Goal: Transaction & Acquisition: Purchase product/service

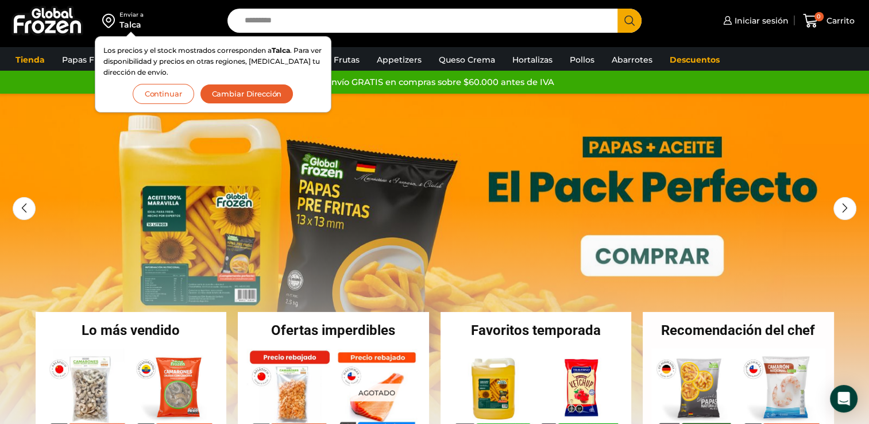
click at [400, 13] on input "Search input" at bounding box center [425, 21] width 373 height 24
type input "****"
click at [617, 9] on button "Search" at bounding box center [629, 21] width 24 height 24
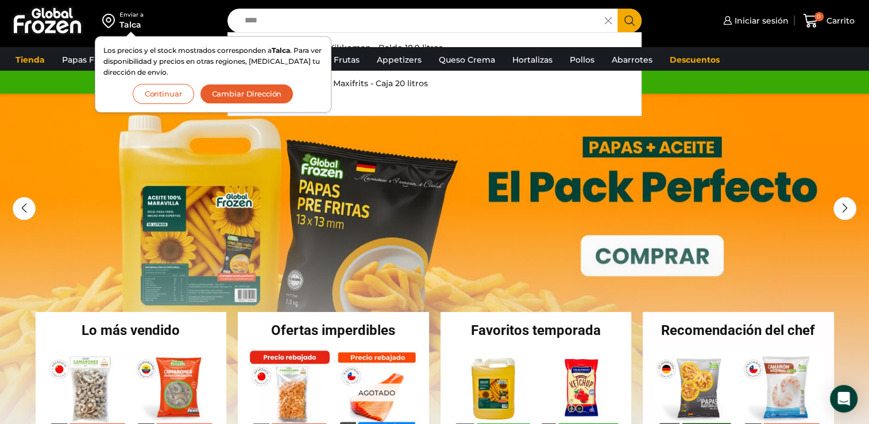
click at [171, 96] on button "Continuar" at bounding box center [163, 94] width 61 height 20
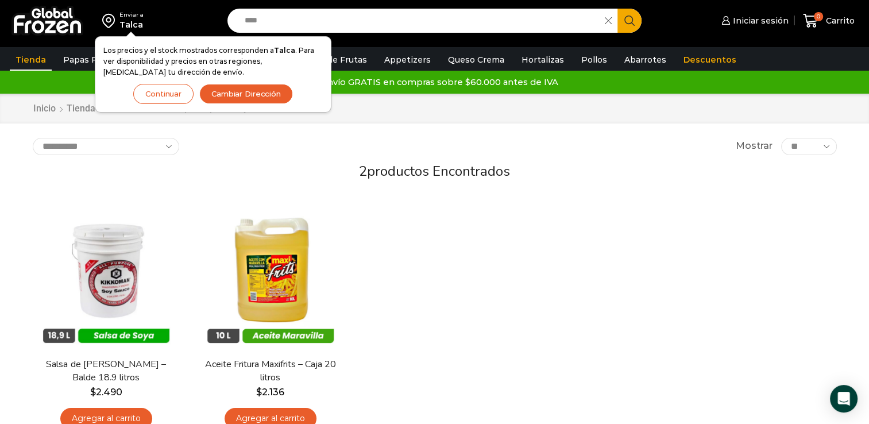
click at [403, 318] on div "En stock Vista Rápida Salsa de Soya Kikkoman – Balde 18.9 litros $ 2.490 Agrega…" at bounding box center [434, 319] width 821 height 251
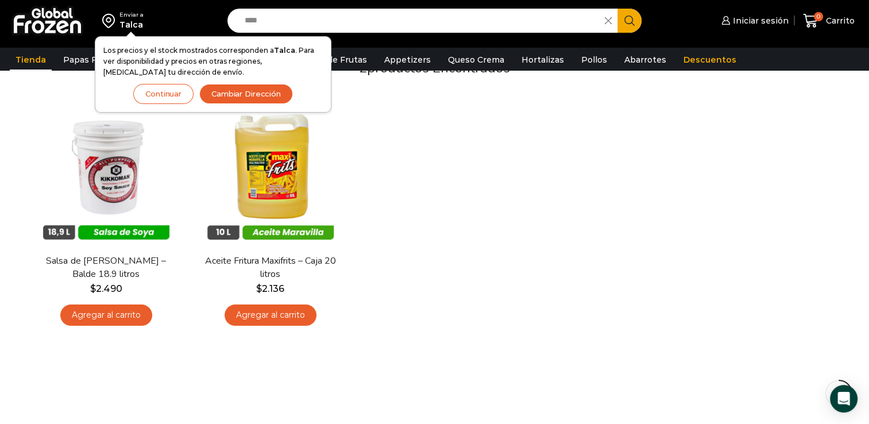
scroll to position [110, 0]
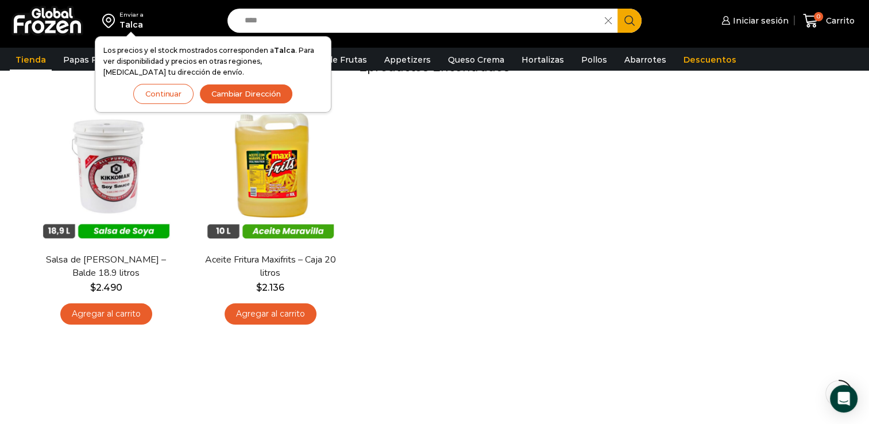
click at [163, 98] on button "Continuar" at bounding box center [163, 94] width 60 height 20
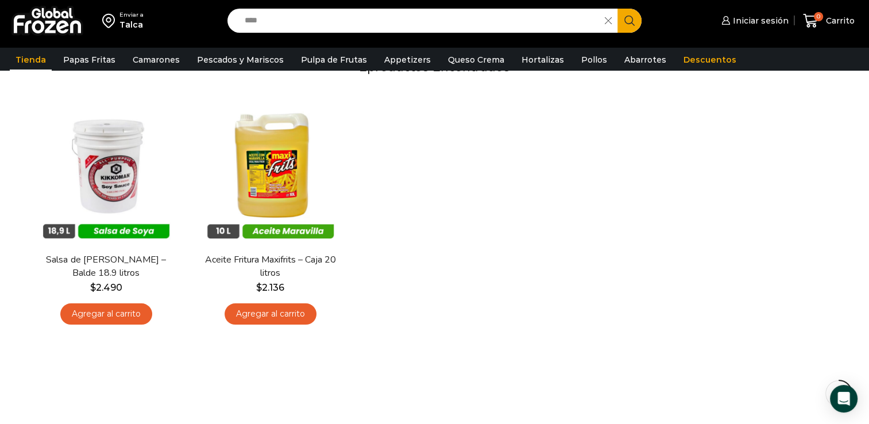
click at [303, 31] on input "****" at bounding box center [419, 21] width 361 height 24
click at [310, 25] on input "****" at bounding box center [419, 21] width 361 height 24
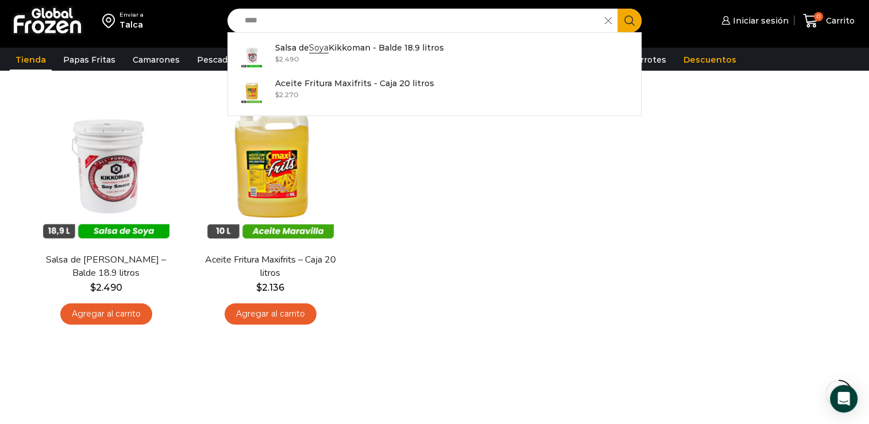
drag, startPoint x: 283, startPoint y: 20, endPoint x: 213, endPoint y: 23, distance: 70.2
click at [213, 23] on div "Enviar a Talca Los precios y el stock mostrados corresponden a Talca . Para ver…" at bounding box center [434, 20] width 863 height 41
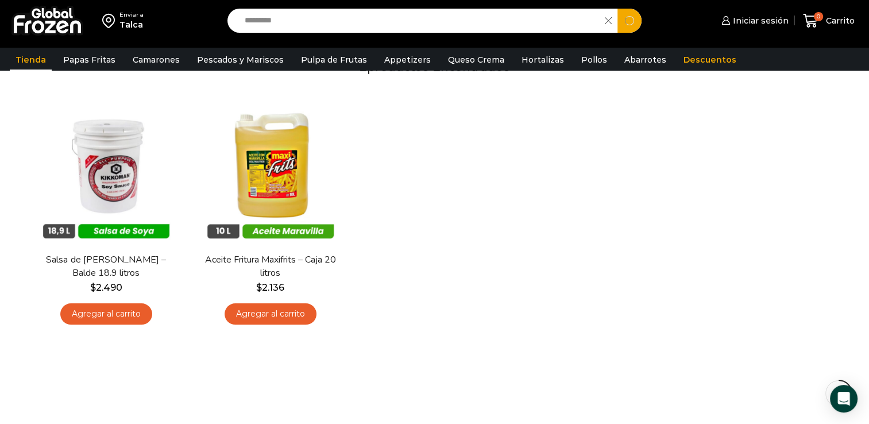
type input "*********"
click at [617, 9] on button "Search" at bounding box center [629, 21] width 24 height 24
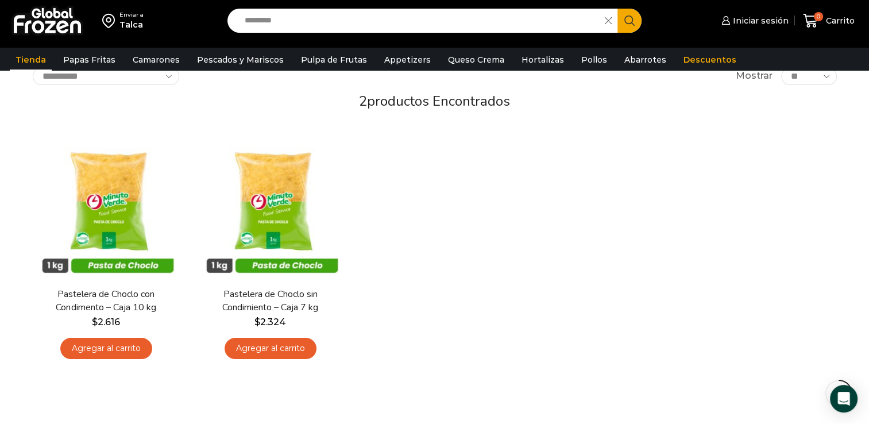
scroll to position [77, 0]
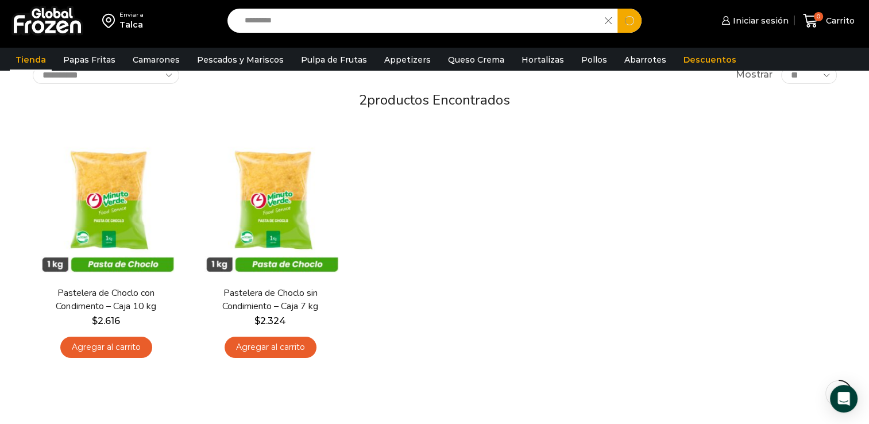
click at [260, 23] on input "*********" at bounding box center [419, 21] width 361 height 24
type input "*"
type input "*******"
click at [617, 9] on button "Search" at bounding box center [629, 21] width 24 height 24
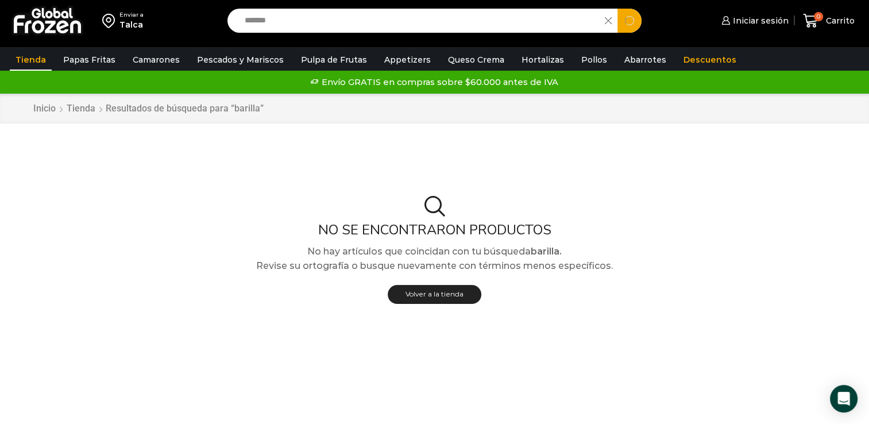
click at [273, 21] on input "*******" at bounding box center [419, 21] width 361 height 24
click at [320, 56] on link "Pulpa de Frutas" at bounding box center [334, 60] width 78 height 22
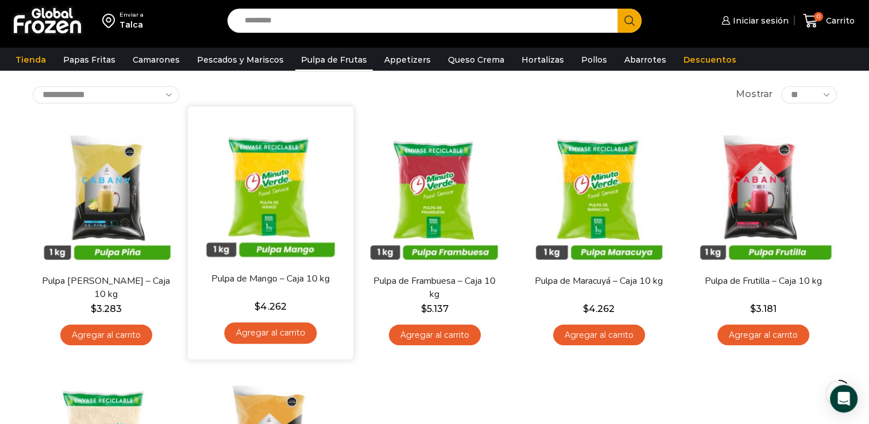
scroll to position [57, 0]
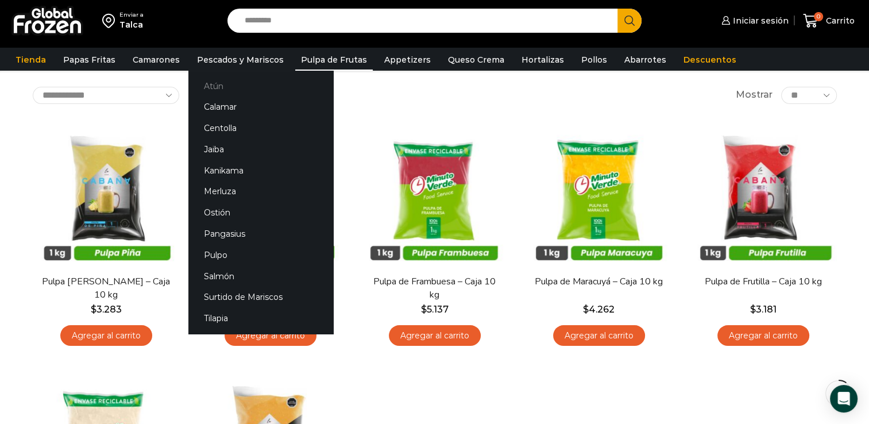
click at [214, 79] on link "Atún" at bounding box center [260, 85] width 145 height 21
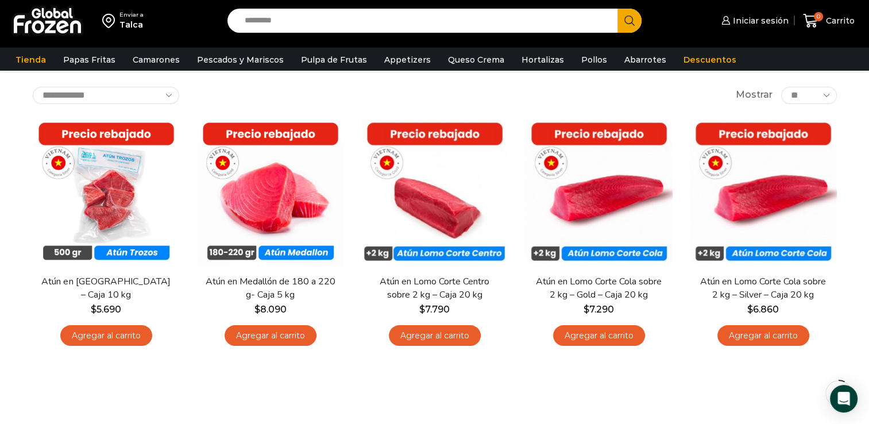
scroll to position [57, 0]
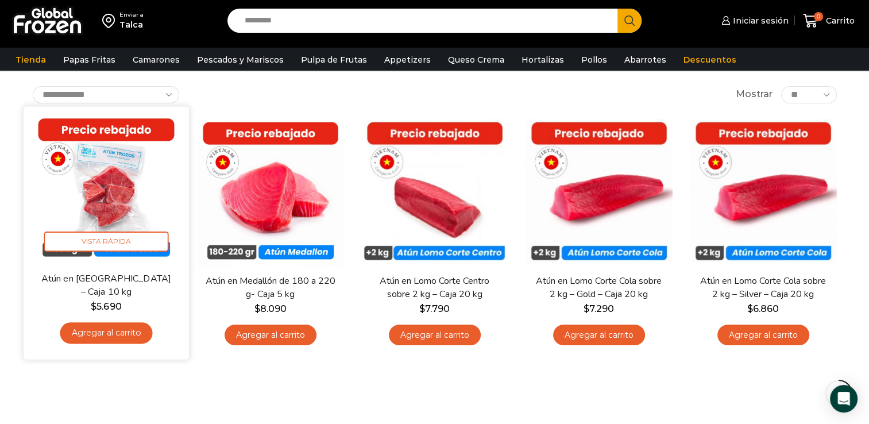
click at [112, 309] on bdi "$ 5.690" at bounding box center [106, 305] width 30 height 11
drag, startPoint x: 112, startPoint y: 309, endPoint x: 96, endPoint y: 195, distance: 114.8
click at [96, 195] on img at bounding box center [106, 189] width 148 height 148
click at [119, 241] on span "Vista Rápida" at bounding box center [106, 241] width 125 height 20
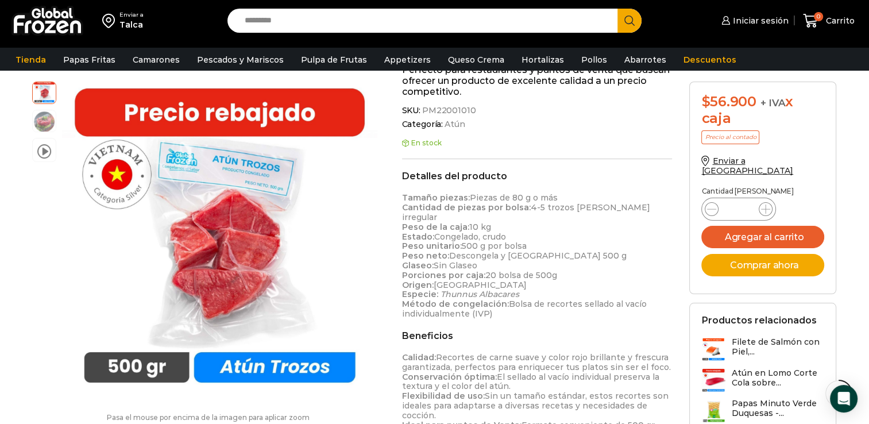
scroll to position [273, 0]
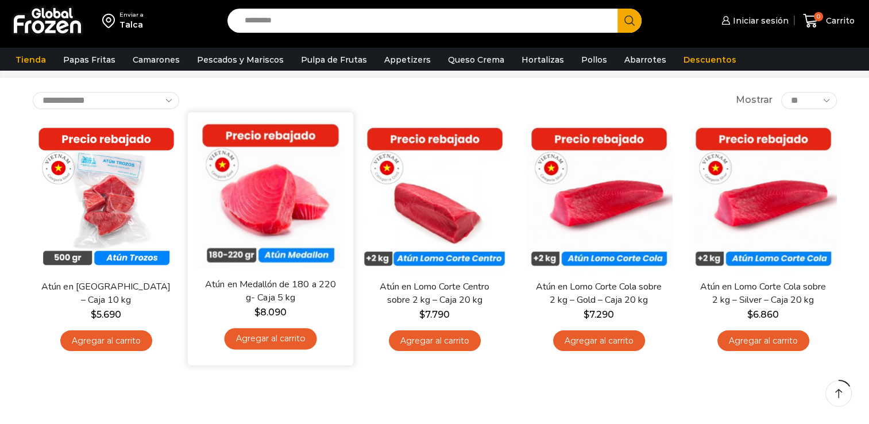
scroll to position [57, 0]
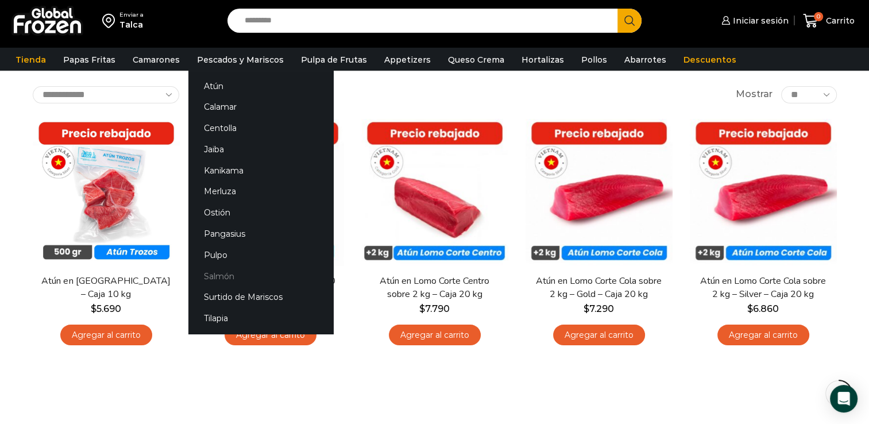
click at [230, 273] on link "Salmón" at bounding box center [260, 275] width 145 height 21
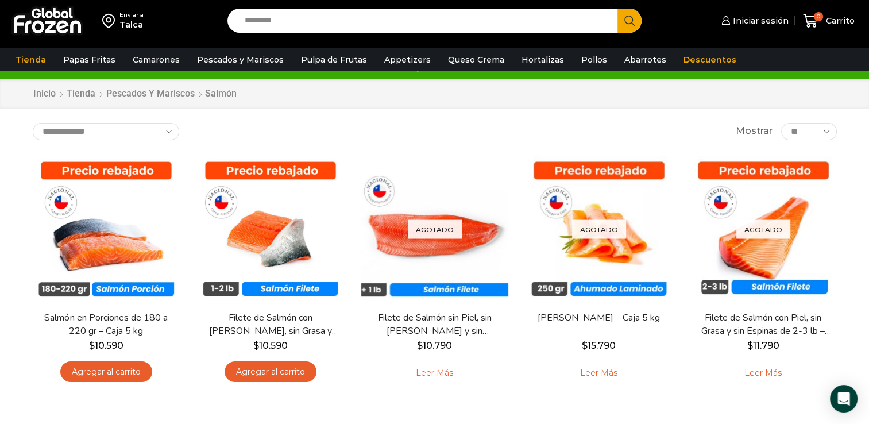
scroll to position [28, 0]
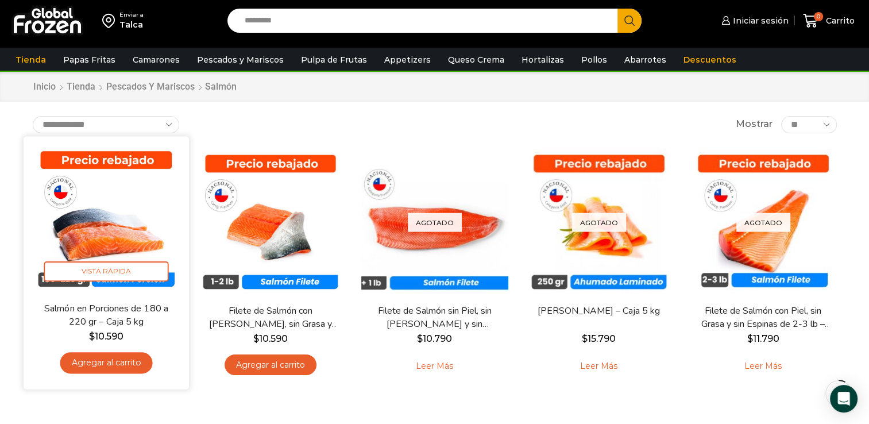
click at [129, 372] on link "Agregar al carrito" at bounding box center [106, 362] width 92 height 21
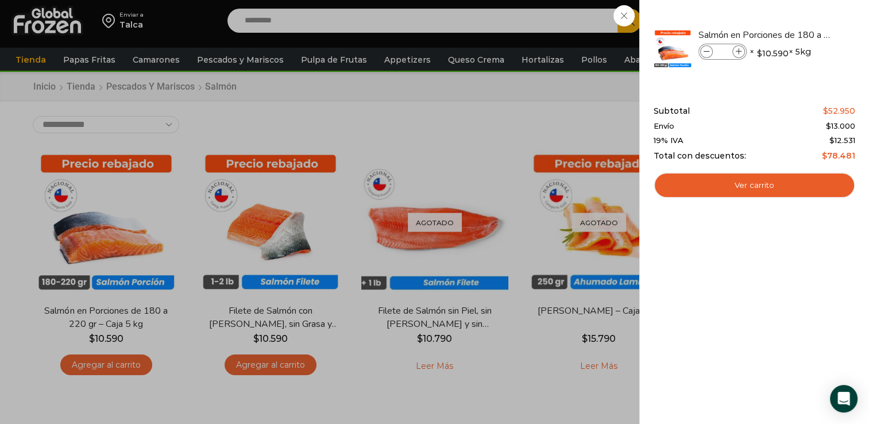
click at [800, 34] on div "1 Carrito 1 1 Shopping Cart *" at bounding box center [828, 20] width 57 height 27
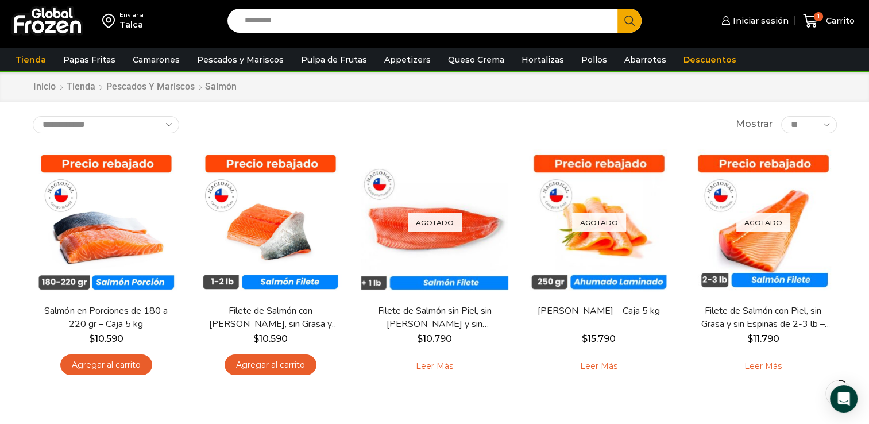
click at [510, 29] on input "Search input" at bounding box center [425, 21] width 373 height 24
type input "*****"
click at [617, 9] on button "Search" at bounding box center [629, 21] width 24 height 24
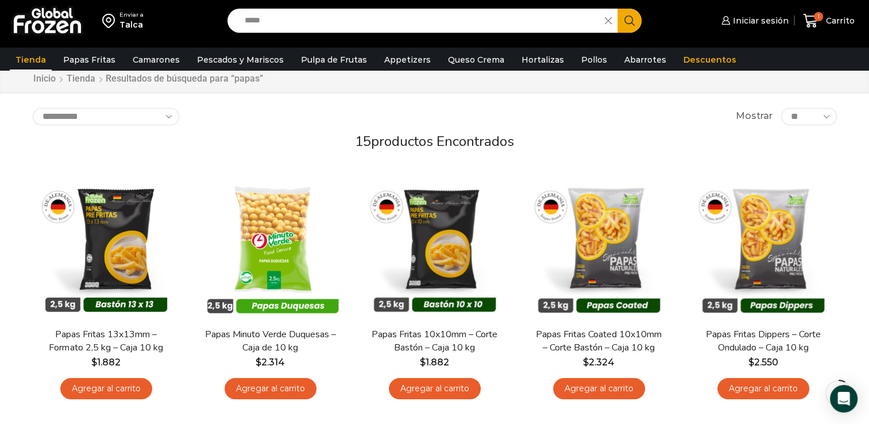
scroll to position [82, 0]
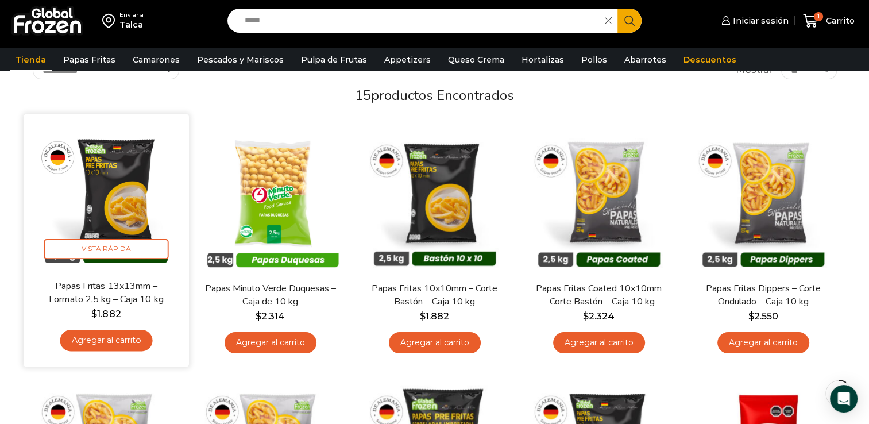
click at [82, 332] on link "Agregar al carrito" at bounding box center [106, 340] width 92 height 21
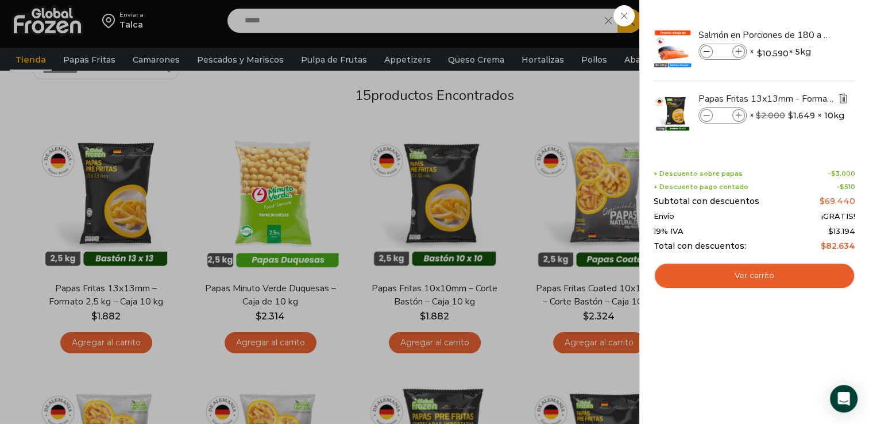
click at [839, 100] on img "Eliminar Papas Fritas 13x13mm - Formato 2,5 kg - Caja 10 kg del carrito" at bounding box center [843, 98] width 10 height 10
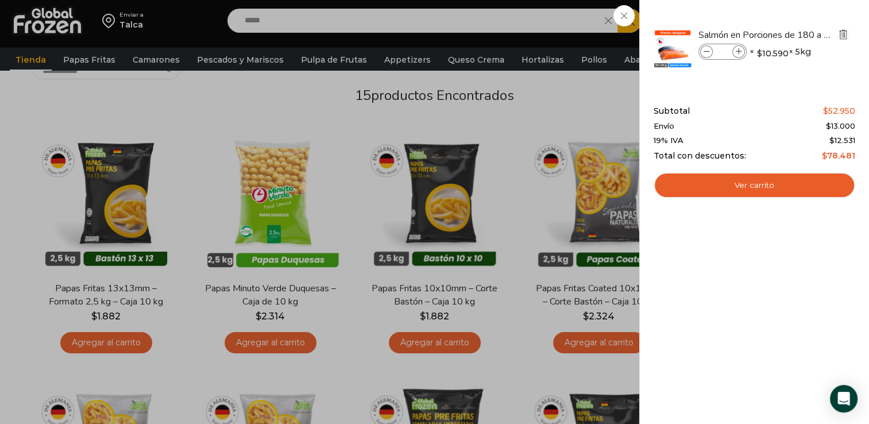
click at [841, 38] on img "Eliminar Salmón en Porciones de 180 a 220 gr - Caja 5 kg del carrito" at bounding box center [843, 34] width 10 height 10
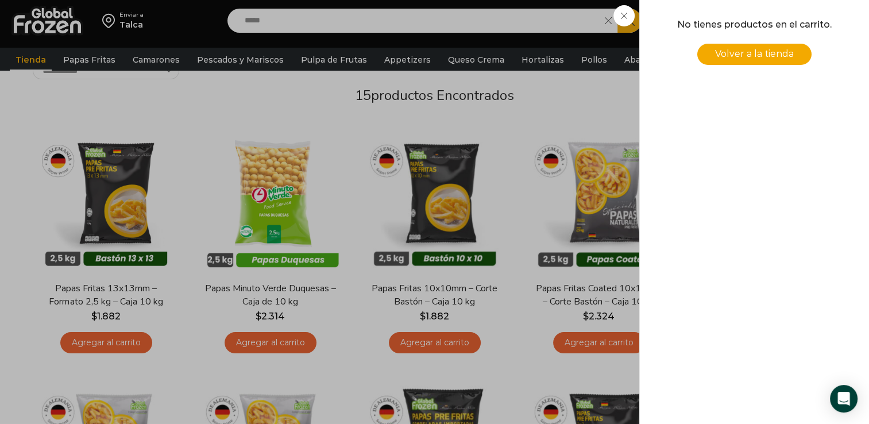
click at [800, 31] on div "0 Carrito 0 0 Shopping Cart No tienes productos en el carrito. Volver a la tien…" at bounding box center [828, 20] width 57 height 27
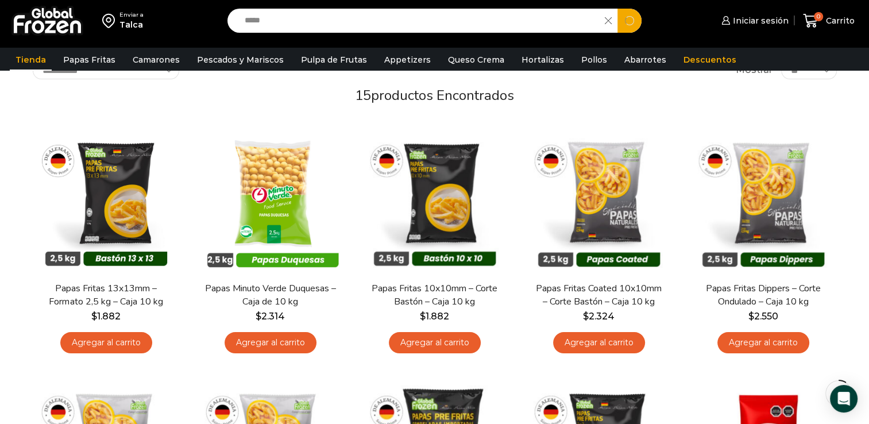
click at [464, 21] on input "*****" at bounding box center [419, 21] width 361 height 24
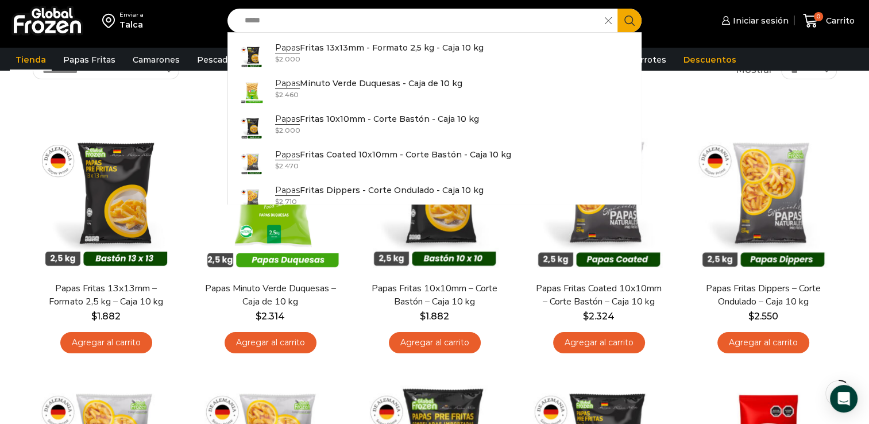
click at [727, 95] on h2 "15 productos encontrados" at bounding box center [435, 95] width 804 height 17
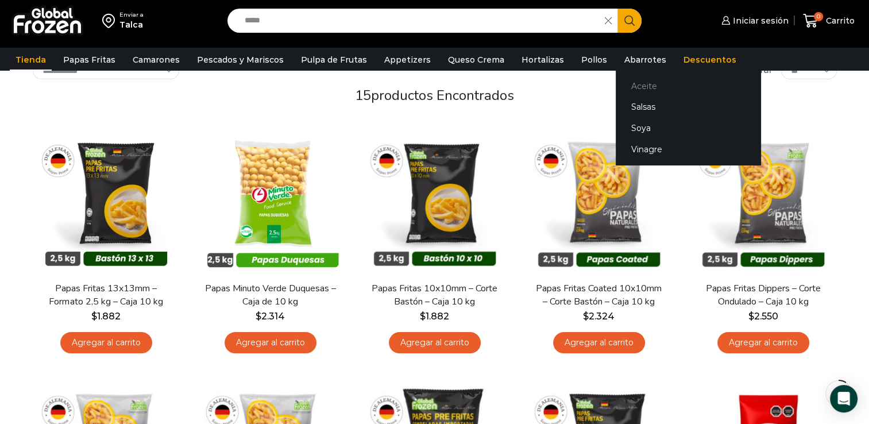
click at [624, 80] on link "Aceite" at bounding box center [688, 85] width 145 height 21
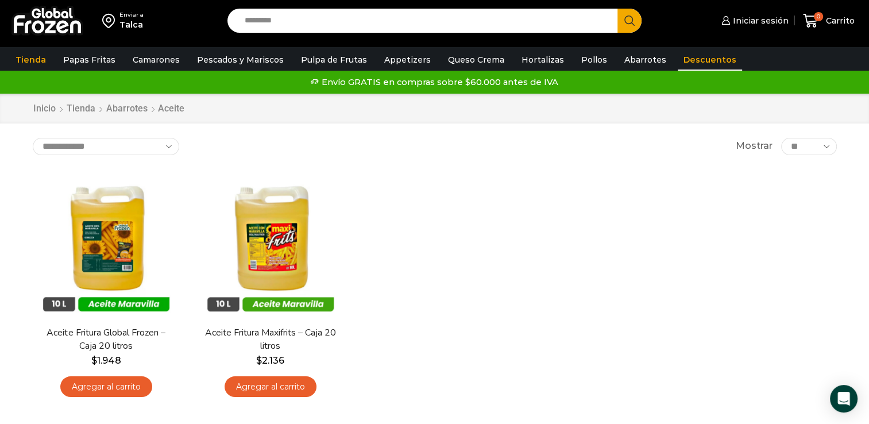
click at [678, 61] on link "Descuentos" at bounding box center [710, 60] width 64 height 22
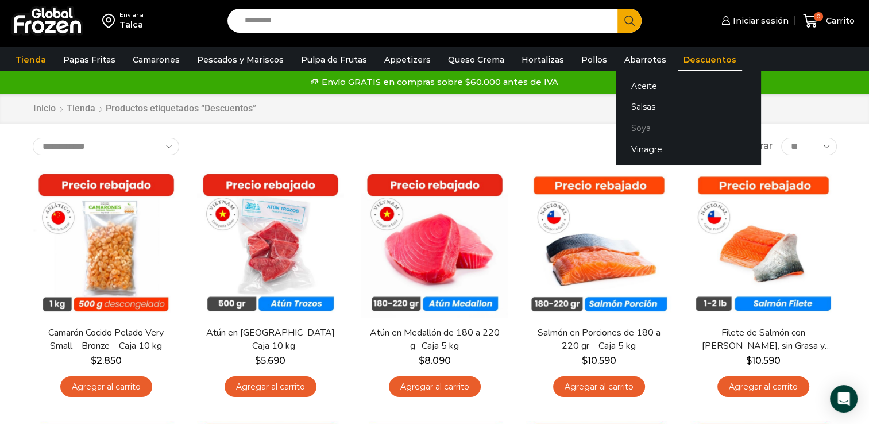
click at [640, 125] on link "Soya" at bounding box center [688, 128] width 145 height 21
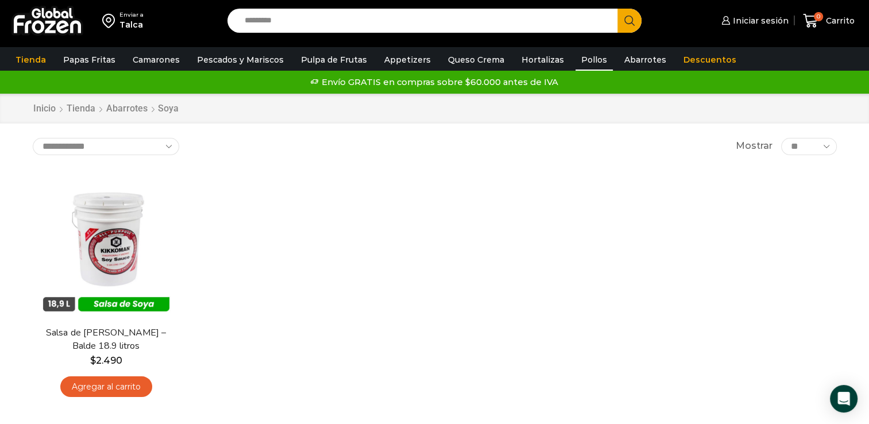
click at [584, 62] on link "Pollos" at bounding box center [593, 60] width 37 height 22
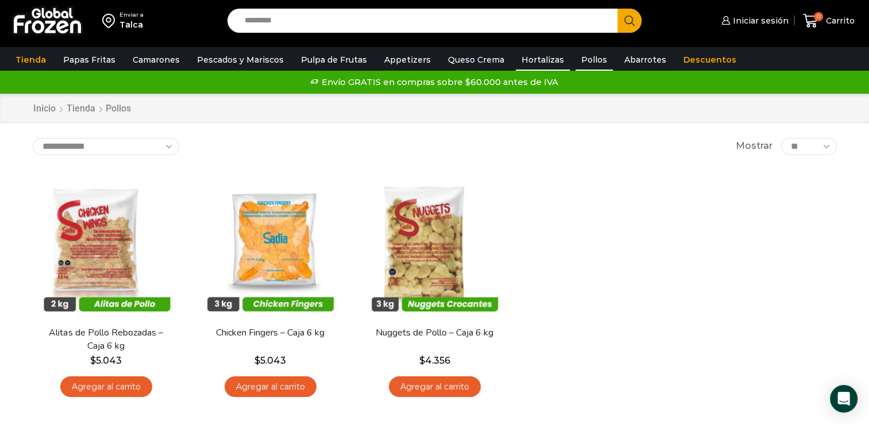
click at [531, 58] on link "Hortalizas" at bounding box center [543, 60] width 54 height 22
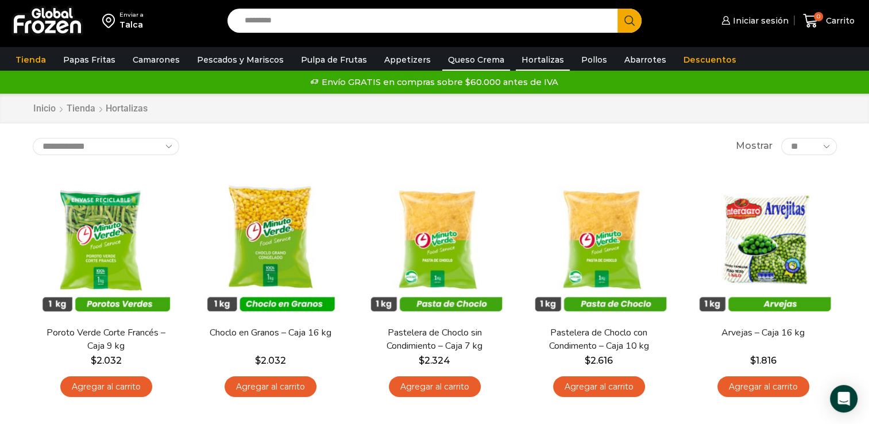
click at [477, 65] on link "Queso Crema" at bounding box center [476, 60] width 68 height 22
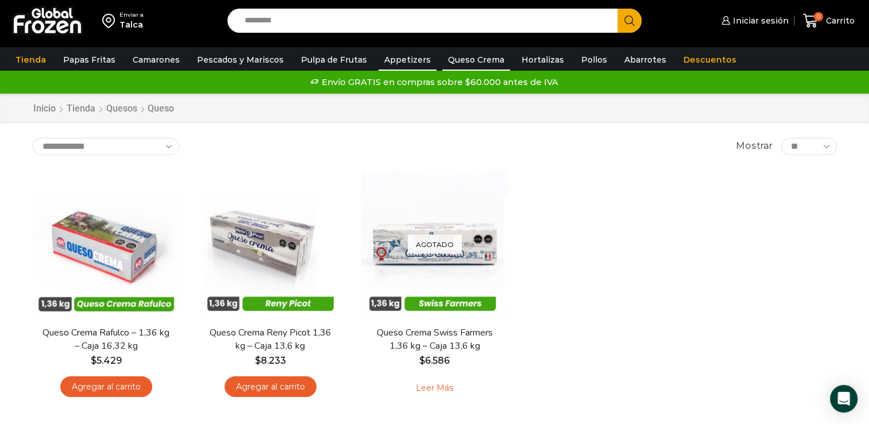
click at [408, 63] on link "Appetizers" at bounding box center [407, 60] width 58 height 22
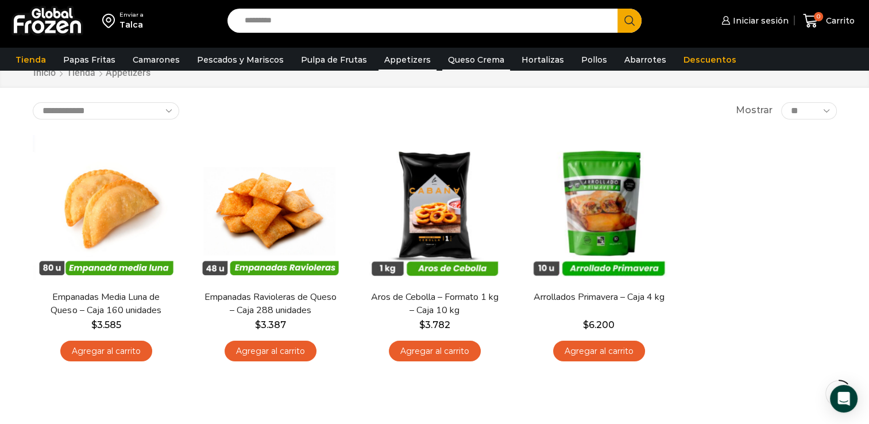
scroll to position [43, 0]
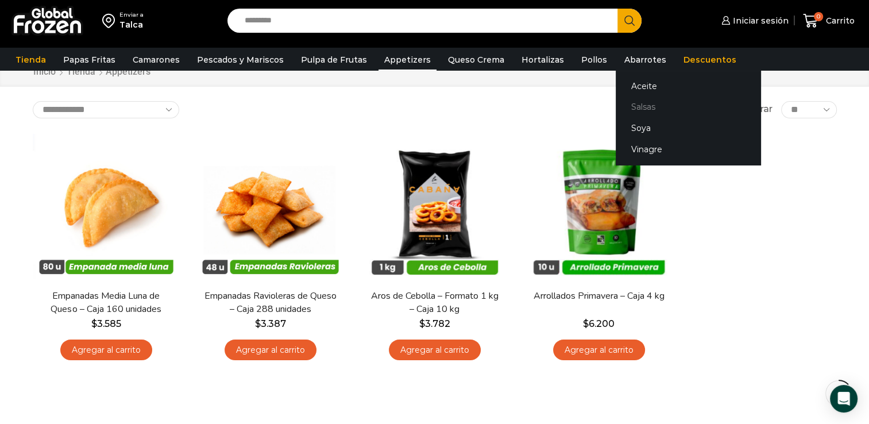
click at [636, 111] on link "Salsas" at bounding box center [688, 106] width 145 height 21
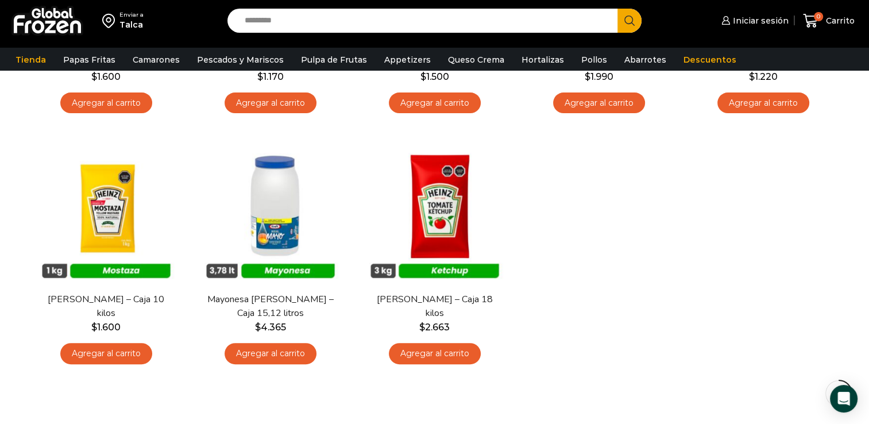
scroll to position [289, 0]
